Goal: Task Accomplishment & Management: Manage account settings

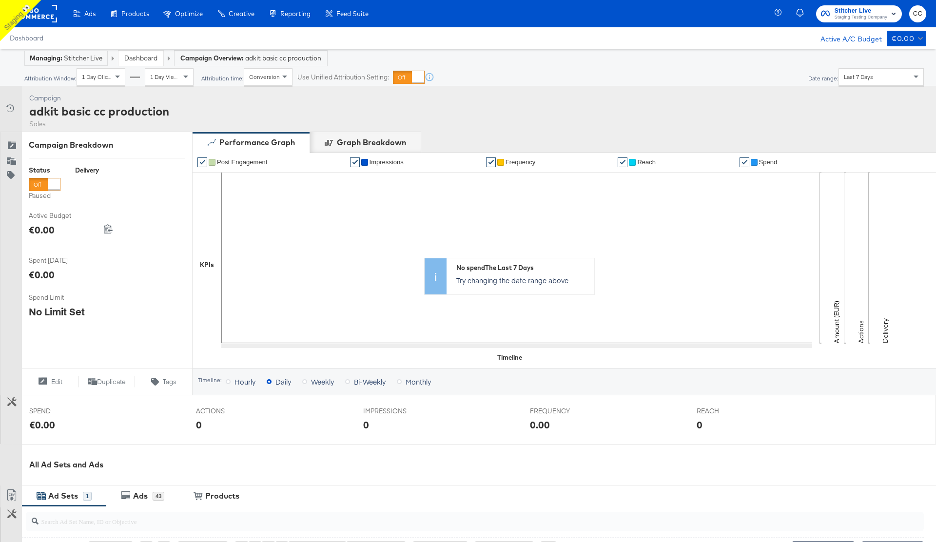
click at [640, 116] on div "Campaign Activity Campaign adkit basic cc production Sales" at bounding box center [468, 108] width 936 height 45
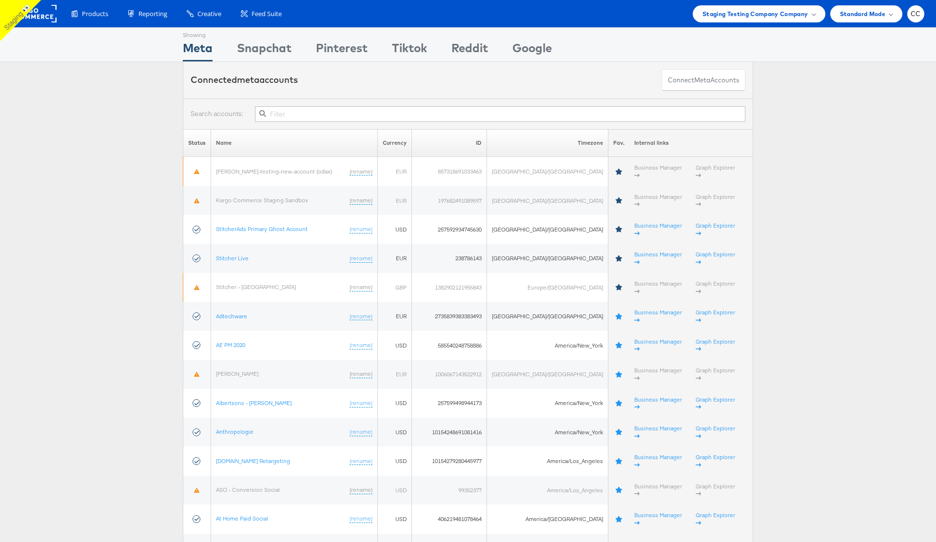
click at [915, 17] on span "CC" at bounding box center [916, 14] width 10 height 6
click at [865, 93] on span at bounding box center [866, 93] width 3 height 3
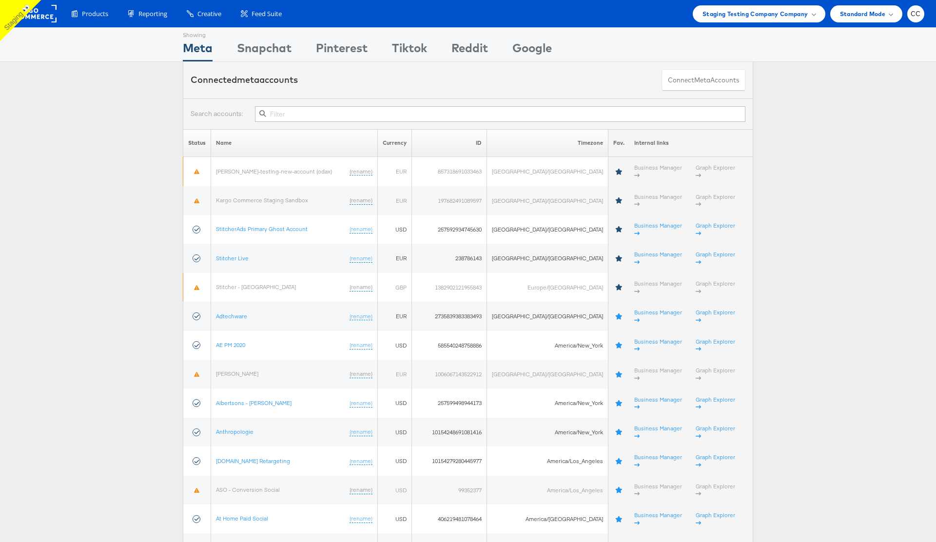
click at [809, 80] on div "Connected meta accounts Connect meta Accounts" at bounding box center [468, 80] width 936 height 37
